Goal: Information Seeking & Learning: Learn about a topic

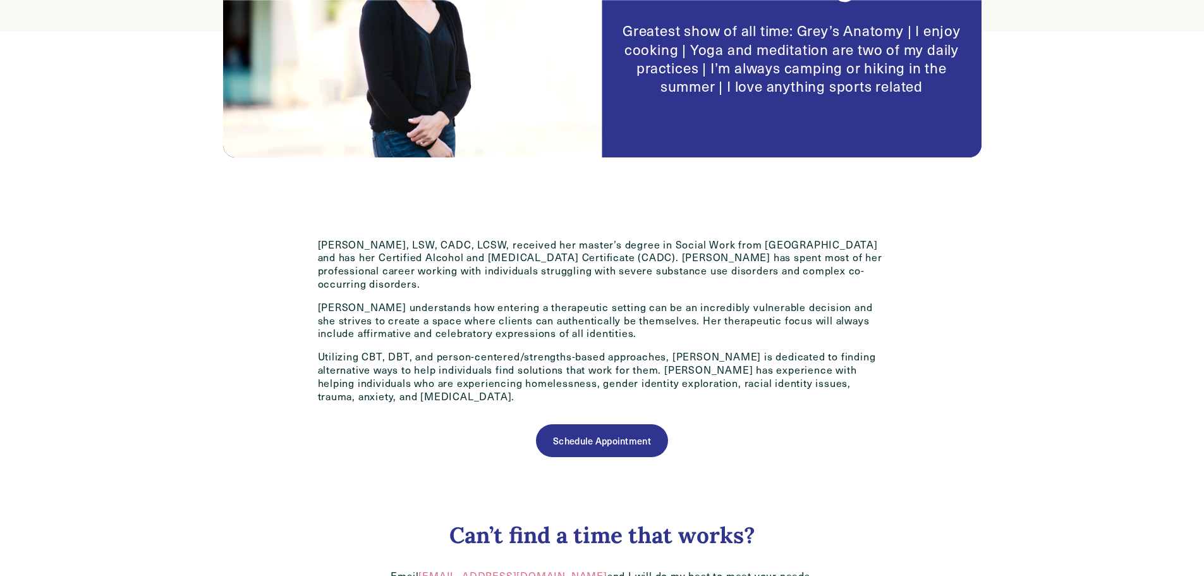
scroll to position [442, 0]
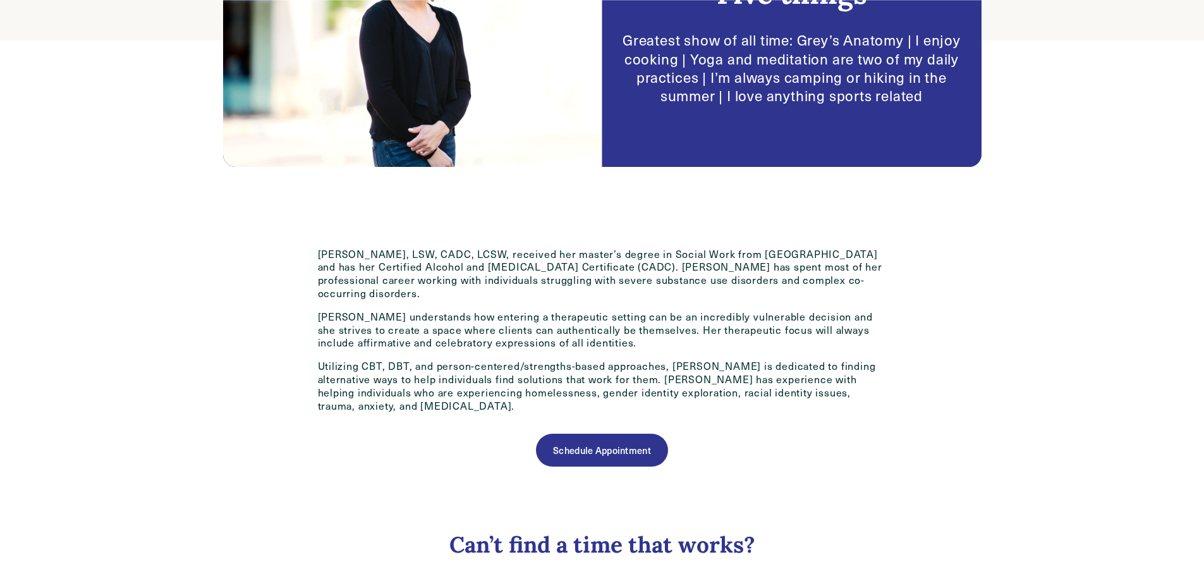
scroll to position [530, 0]
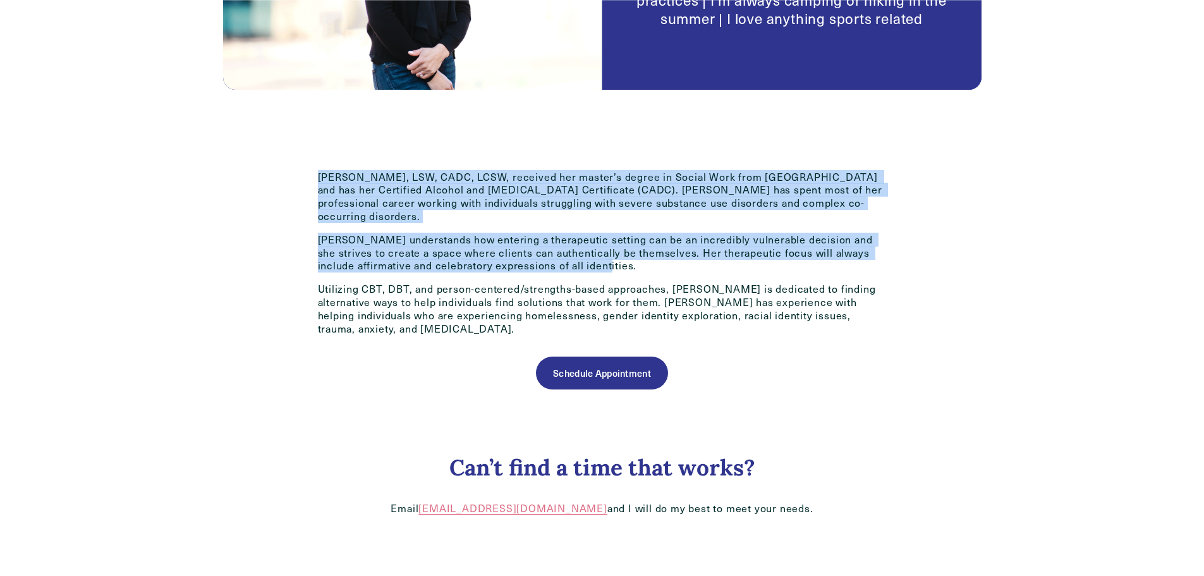
drag, startPoint x: 623, startPoint y: 255, endPoint x: 291, endPoint y: 171, distance: 341.9
click at [291, 171] on div "Lauren Mason, LSW, CADC, LCSW, received her master’s degree in Social Work from…" at bounding box center [601, 369] width 831 height 471
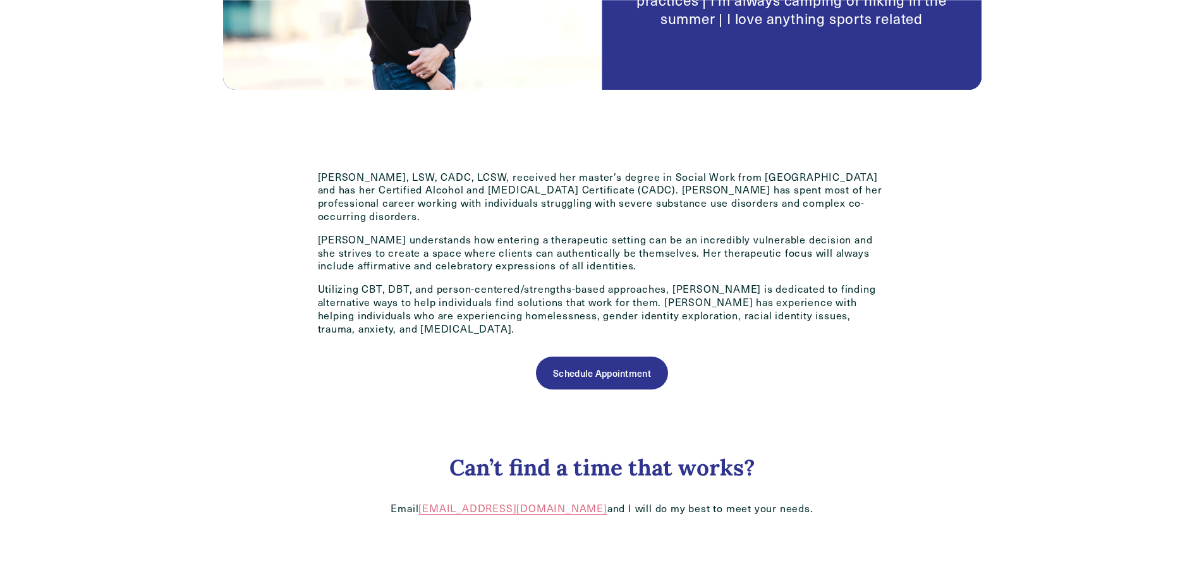
click at [877, 303] on p "Utilizing CBT, DBT, and person-centered/strengths-based approaches, [PERSON_NAM…" at bounding box center [602, 309] width 569 height 52
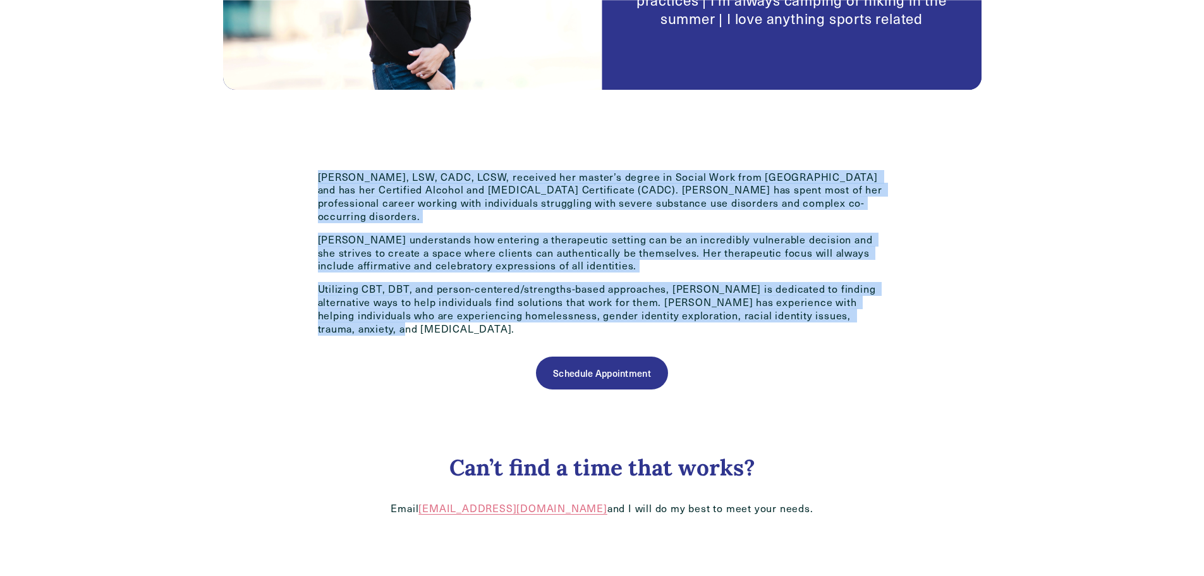
drag, startPoint x: 874, startPoint y: 303, endPoint x: 280, endPoint y: 180, distance: 606.2
click at [280, 180] on div "Lauren Mason, LSW, CADC, LCSW, received her master’s degree in Social Work from…" at bounding box center [601, 369] width 831 height 471
click at [314, 179] on div "Lauren Mason, LSW, CADC, LCSW, received her master’s degree in Social Work from…" at bounding box center [602, 259] width 590 height 176
drag, startPoint x: 316, startPoint y: 178, endPoint x: 883, endPoint y: 299, distance: 579.8
click at [883, 300] on div "Lauren Mason, LSW, CADC, LCSW, received her master’s degree in Social Work from…" at bounding box center [602, 259] width 590 height 176
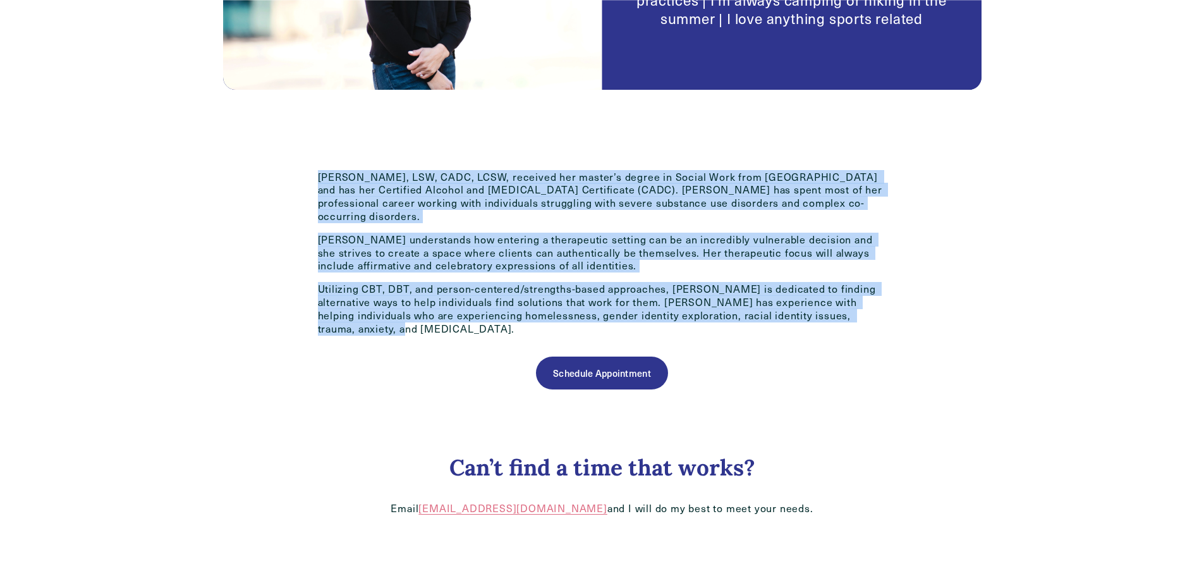
click at [883, 299] on p "Utilizing CBT, DBT, and person-centered/strengths-based approaches, [PERSON_NAM…" at bounding box center [602, 309] width 569 height 52
drag, startPoint x: 877, startPoint y: 299, endPoint x: 302, endPoint y: 150, distance: 593.5
click at [302, 150] on div "Lauren Mason, LSW, CADC, LCSW, received her master’s degree in Social Work from…" at bounding box center [601, 369] width 831 height 471
click at [328, 174] on p "[PERSON_NAME], LSW, CADC, LCSW, received her master’s degree in Social Work fro…" at bounding box center [602, 197] width 569 height 52
drag, startPoint x: 314, startPoint y: 176, endPoint x: 877, endPoint y: 314, distance: 580.4
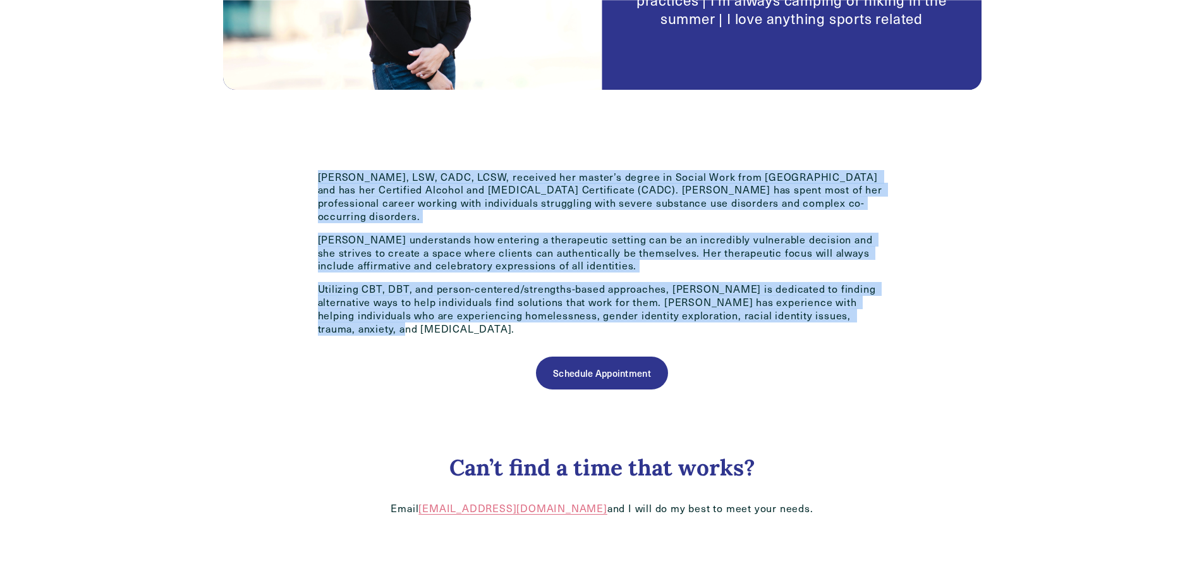
click at [877, 314] on div "Lauren Mason, LSW, CADC, LCSW, received her master’s degree in Social Work from…" at bounding box center [602, 259] width 590 height 176
drag, startPoint x: 876, startPoint y: 307, endPoint x: 286, endPoint y: 149, distance: 611.2
click at [286, 149] on div "Lauren Mason, LSW, CADC, LCSW, received her master’s degree in Social Work from…" at bounding box center [601, 369] width 831 height 471
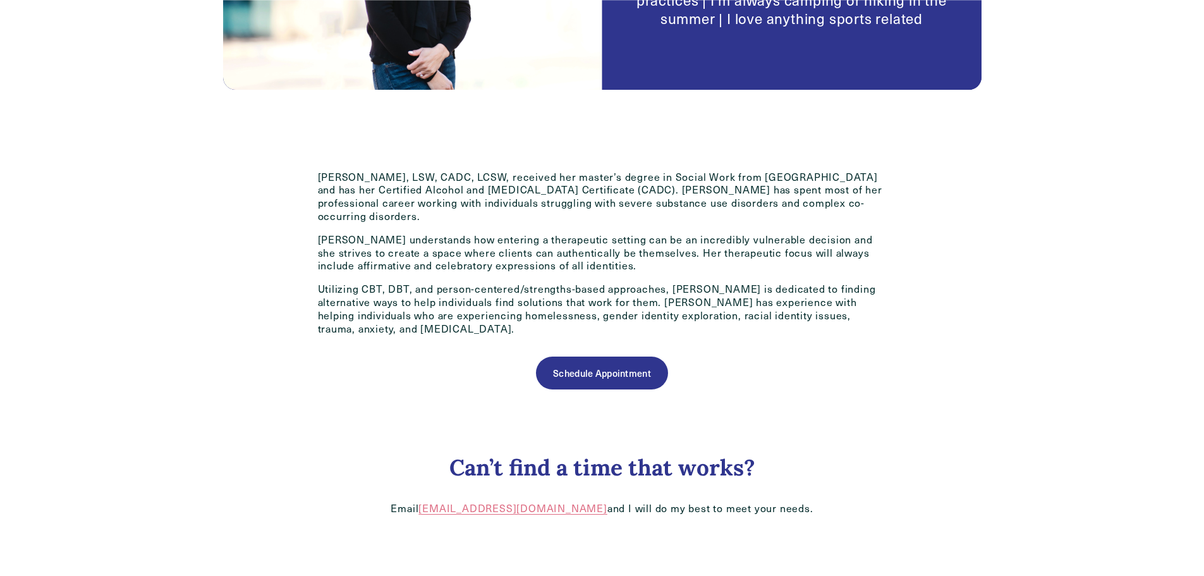
click at [934, 331] on div "Lauren Mason, LSW, CADC, LCSW, received her master’s degree in Social Work from…" at bounding box center [601, 369] width 831 height 471
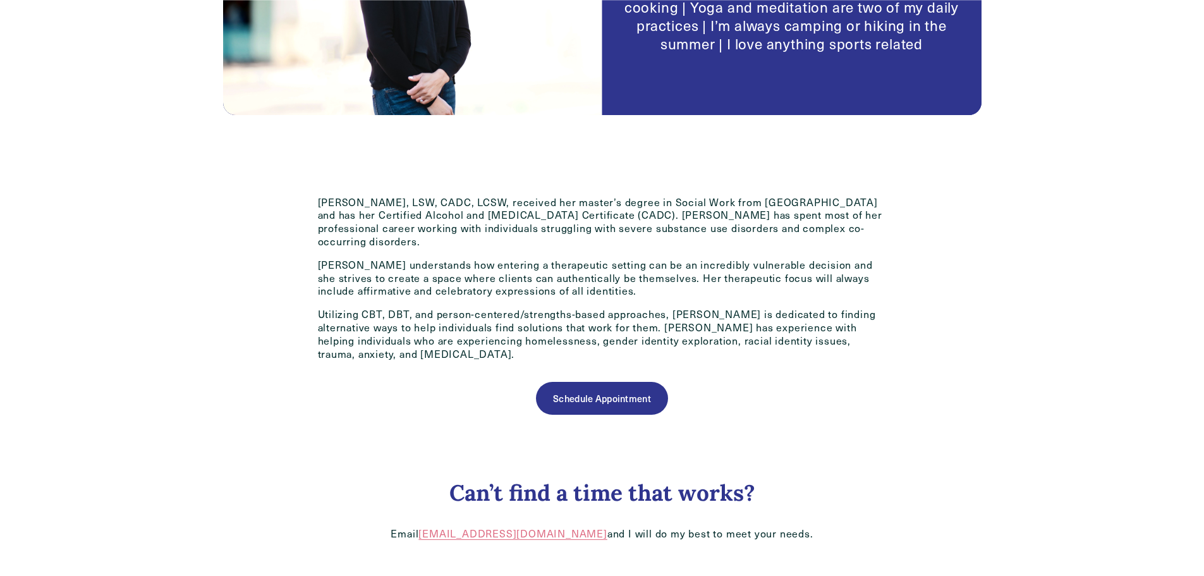
scroll to position [506, 0]
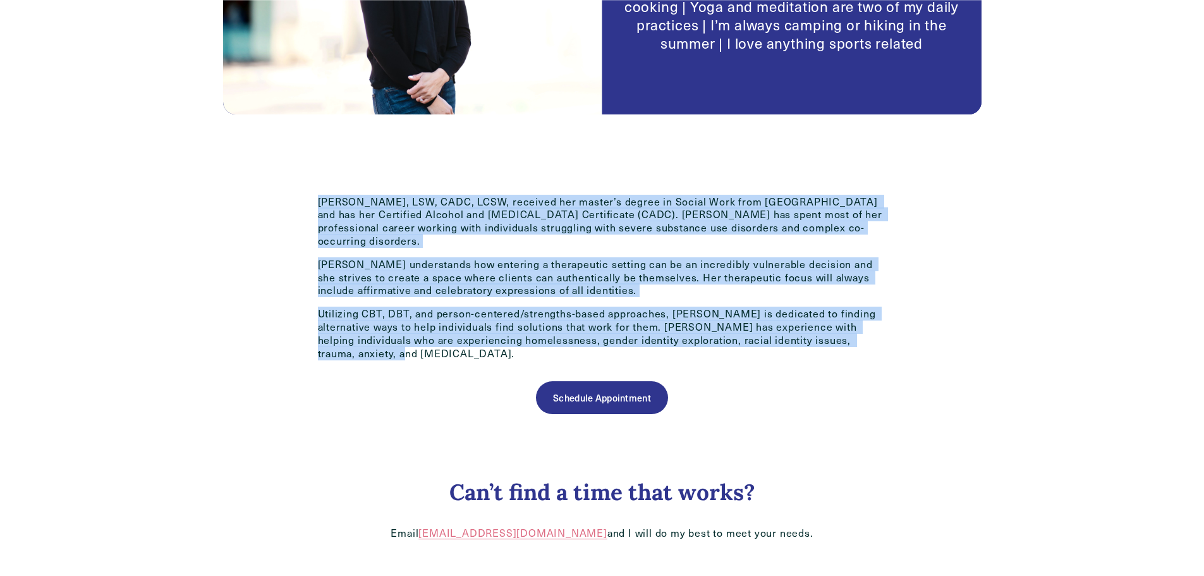
drag, startPoint x: 805, startPoint y: 317, endPoint x: 273, endPoint y: 180, distance: 549.5
click at [267, 181] on div "Lauren Mason, LSW, CADC, LCSW, received her master’s degree in Social Work from…" at bounding box center [601, 394] width 831 height 471
click at [326, 205] on p "[PERSON_NAME], LSW, CADC, LCSW, received her master’s degree in Social Work fro…" at bounding box center [602, 221] width 569 height 52
drag, startPoint x: 310, startPoint y: 202, endPoint x: 893, endPoint y: 325, distance: 595.1
click at [893, 325] on div "Lauren Mason, LSW, CADC, LCSW, received her master’s degree in Social Work from…" at bounding box center [602, 283] width 590 height 176
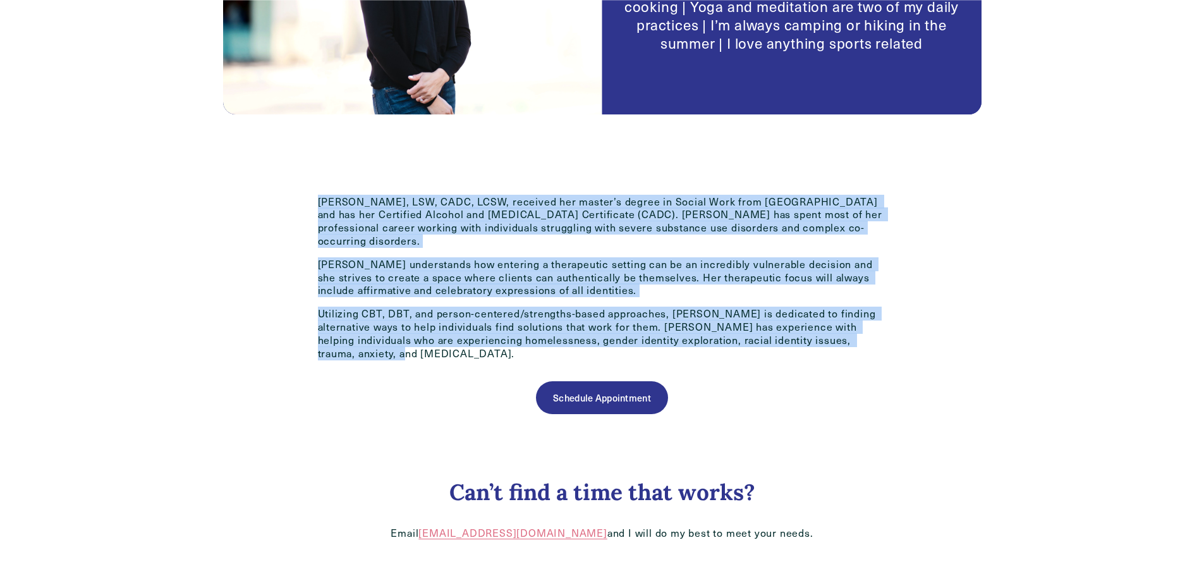
click at [887, 336] on div "Lauren Mason, LSW, CADC, LCSW, received her master’s degree in Social Work from…" at bounding box center [602, 283] width 590 height 176
drag, startPoint x: 881, startPoint y: 331, endPoint x: 295, endPoint y: 199, distance: 600.5
click at [295, 199] on div "Lauren Mason, LSW, CADC, LCSW, received her master’s degree in Social Work from…" at bounding box center [601, 394] width 831 height 471
drag, startPoint x: 314, startPoint y: 201, endPoint x: 882, endPoint y: 339, distance: 584.9
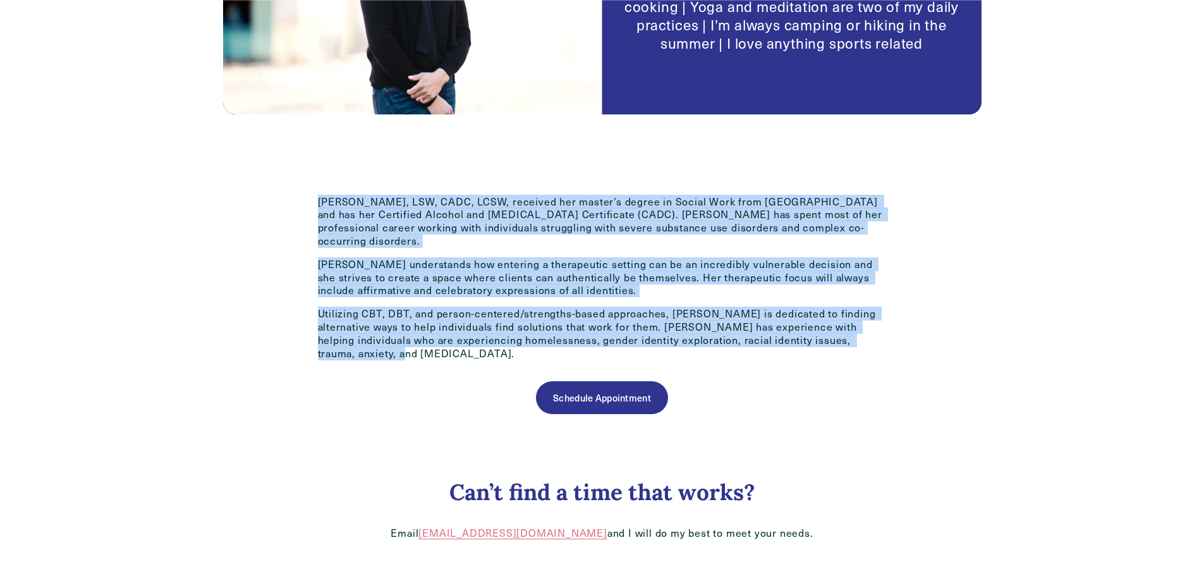
click at [882, 339] on div "Lauren Mason, LSW, CADC, LCSW, received her master’s degree in Social Work from…" at bounding box center [602, 283] width 590 height 176
drag, startPoint x: 875, startPoint y: 328, endPoint x: 252, endPoint y: 189, distance: 638.0
click at [262, 184] on div "Lauren Mason, LSW, CADC, LCSW, received her master’s degree in Social Work from…" at bounding box center [601, 394] width 831 height 471
click at [295, 214] on div "Lauren Mason, LSW, CADC, LCSW, received her master’s degree in Social Work from…" at bounding box center [601, 394] width 831 height 471
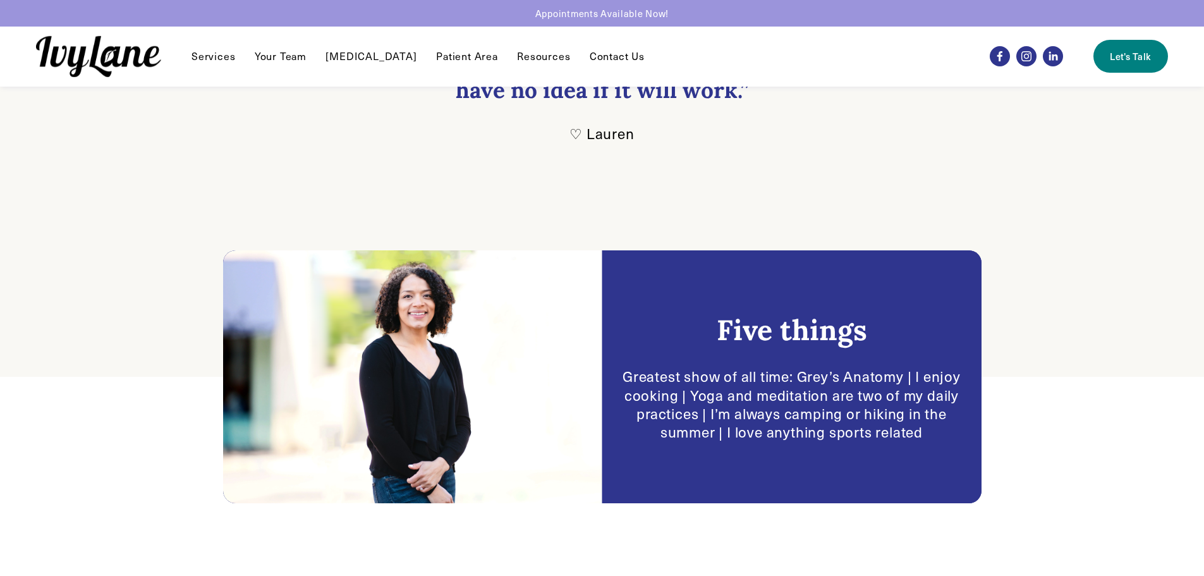
scroll to position [253, 0]
